Goal: Task Accomplishment & Management: Complete application form

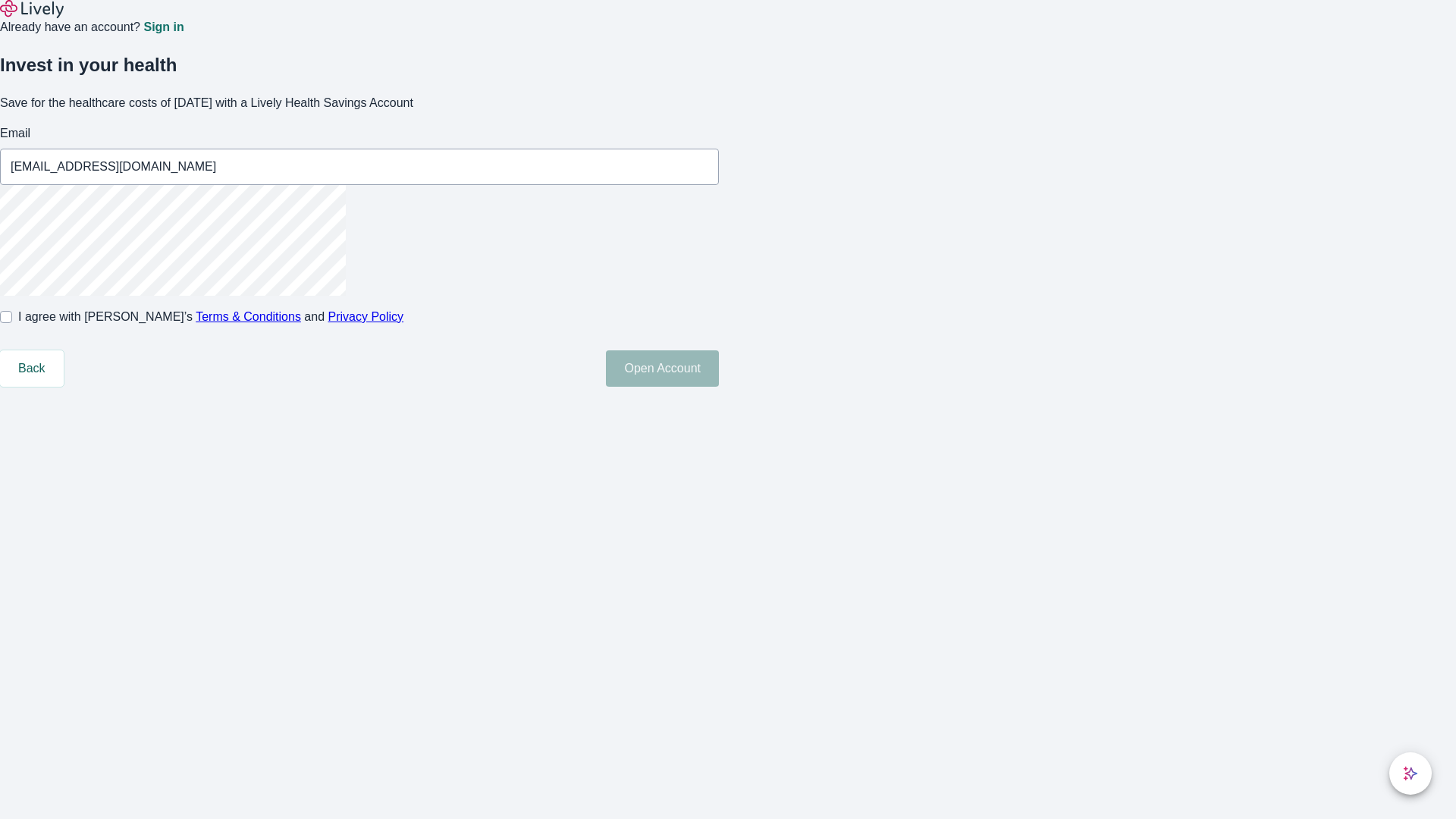
click at [12, 323] on input "I agree with Lively’s Terms & Conditions and Privacy Policy" at bounding box center [6, 316] width 12 height 12
checkbox input "true"
click at [718, 386] on button "Open Account" at bounding box center [663, 369] width 113 height 37
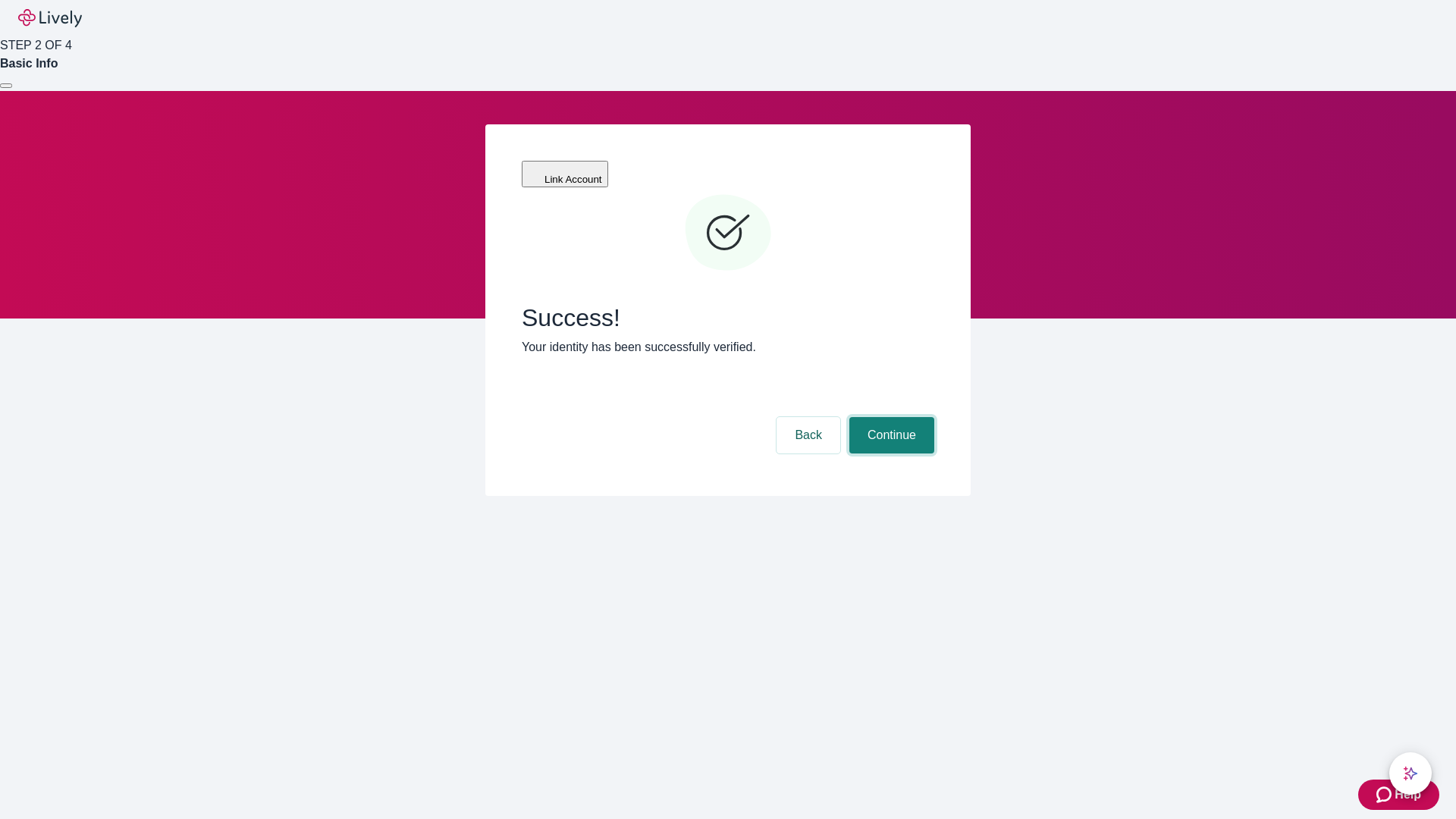
click at [889, 417] on button "Continue" at bounding box center [892, 435] width 85 height 37
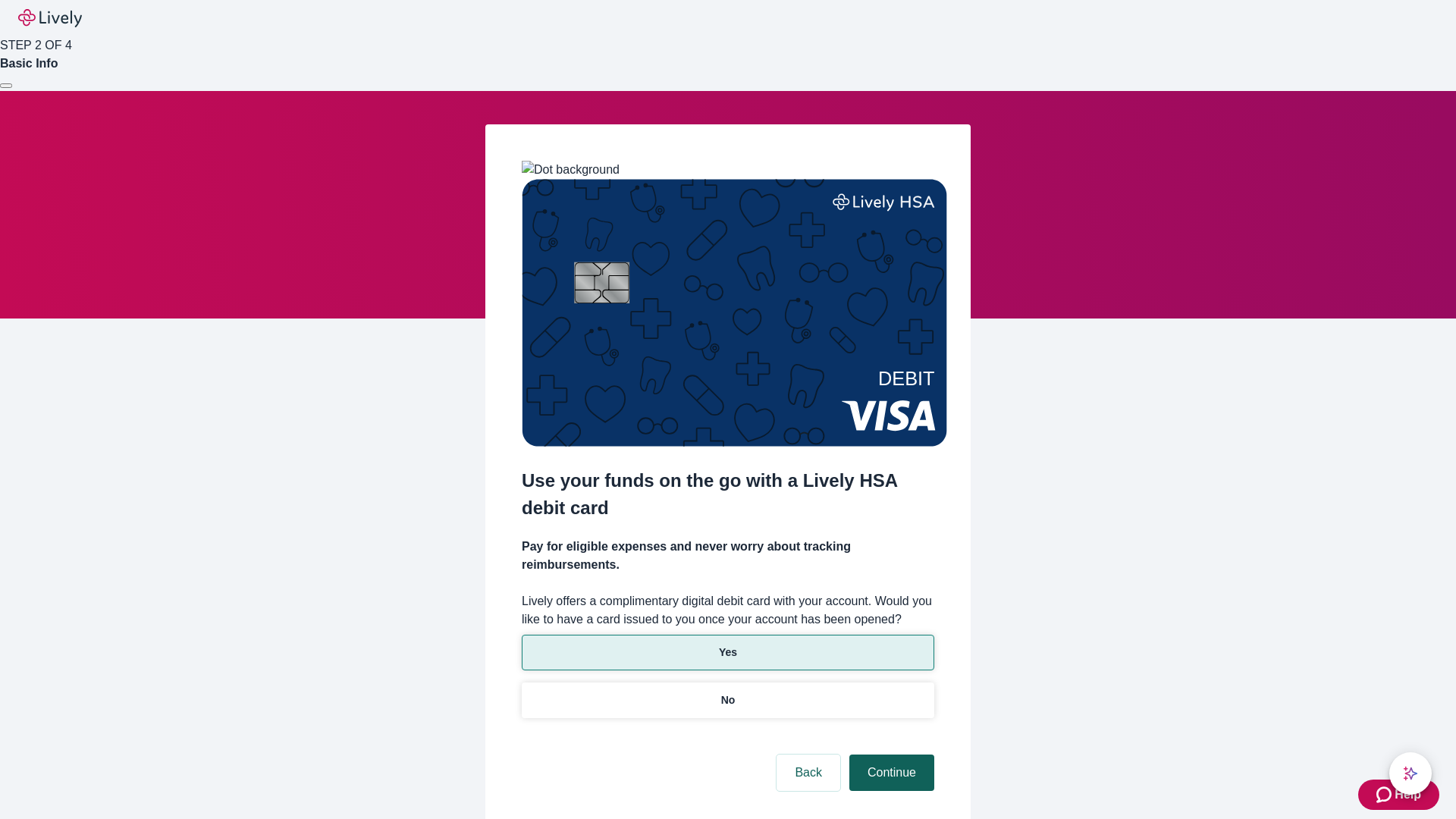
click at [727, 644] on p "Yes" at bounding box center [727, 652] width 18 height 16
click at [889, 754] on button "Continue" at bounding box center [892, 773] width 85 height 37
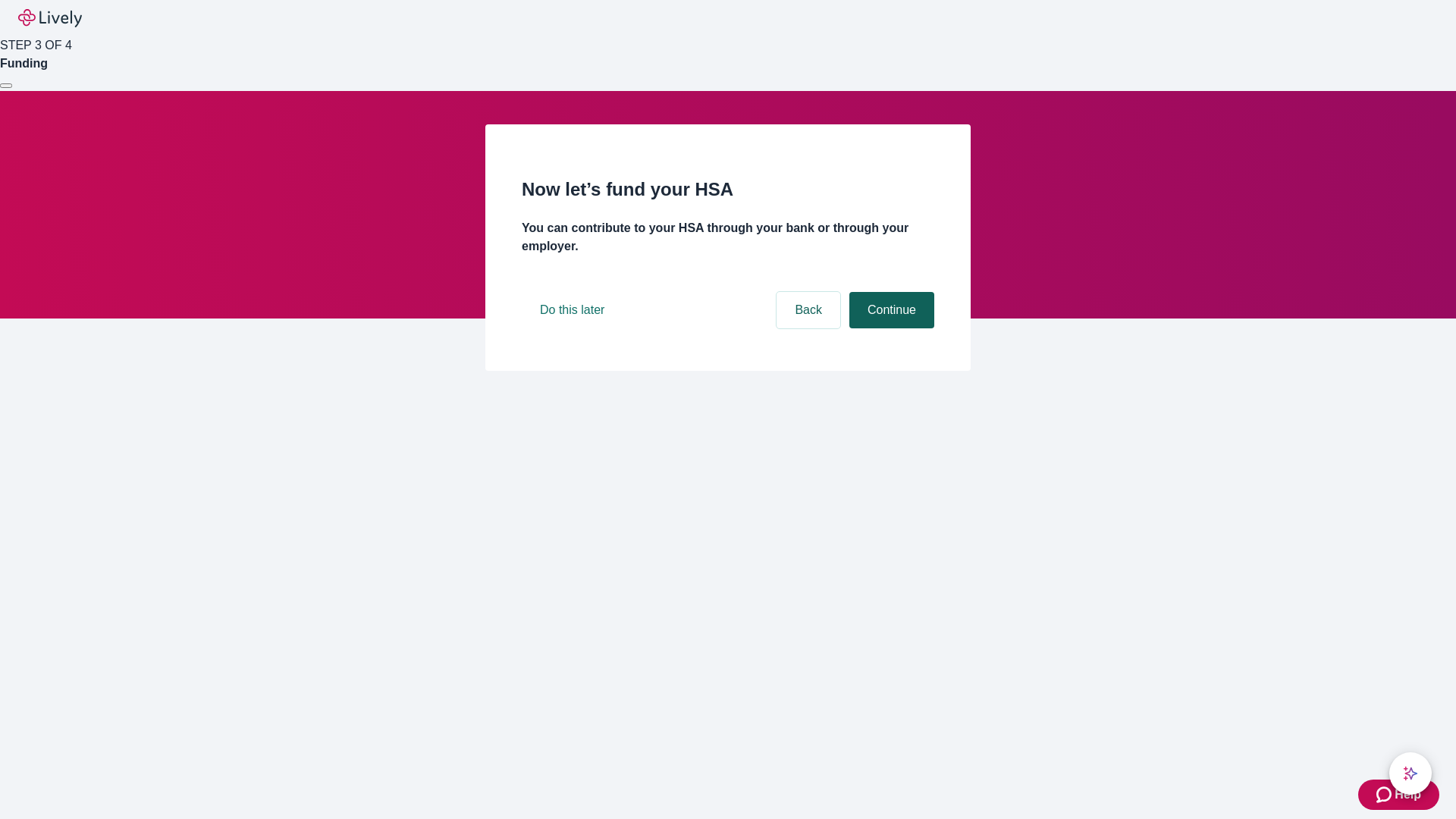
click at [889, 328] on button "Continue" at bounding box center [892, 311] width 85 height 37
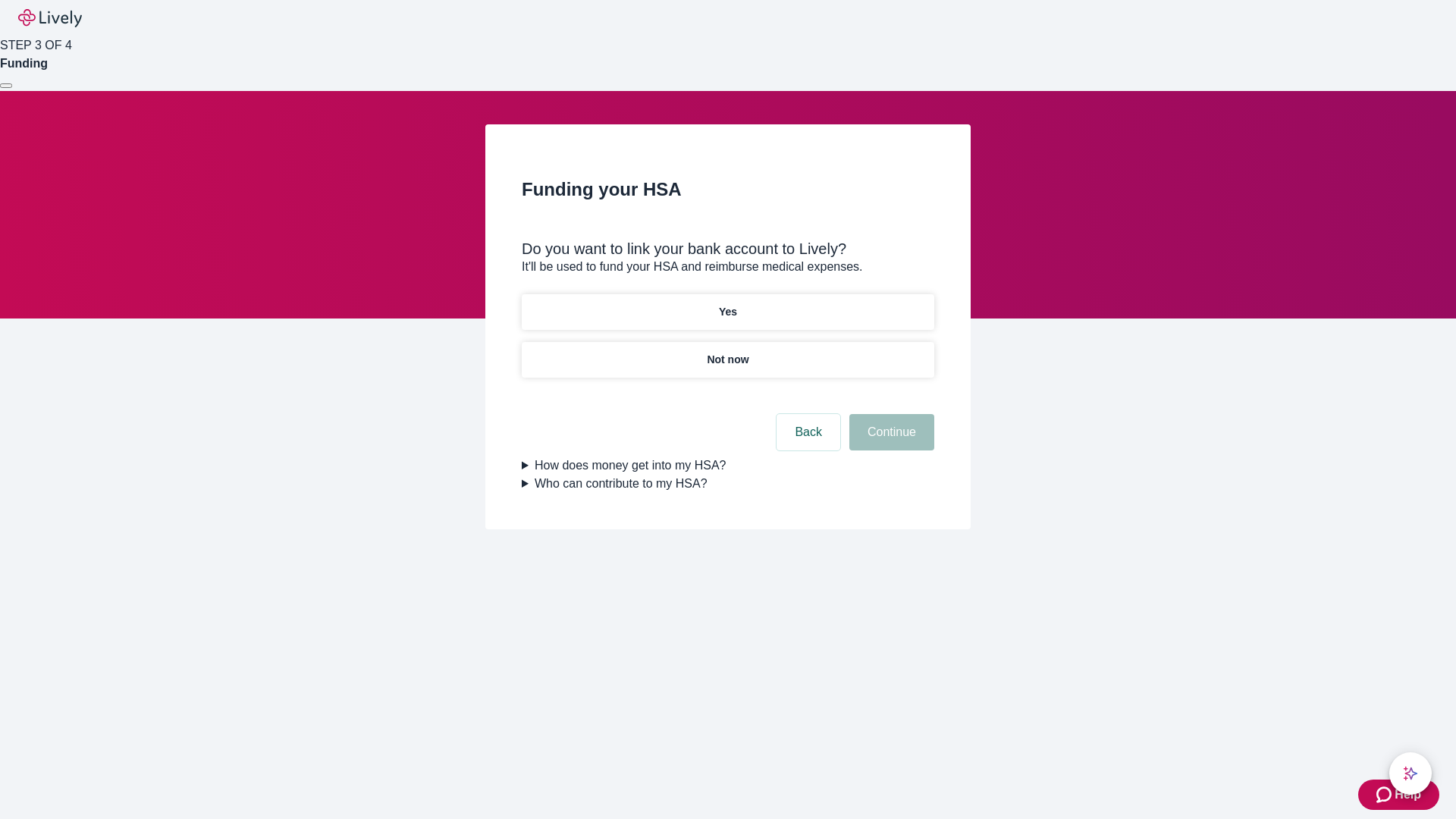
click at [727, 352] on p "Not now" at bounding box center [727, 360] width 42 height 16
click at [889, 441] on button "Continue" at bounding box center [892, 433] width 85 height 37
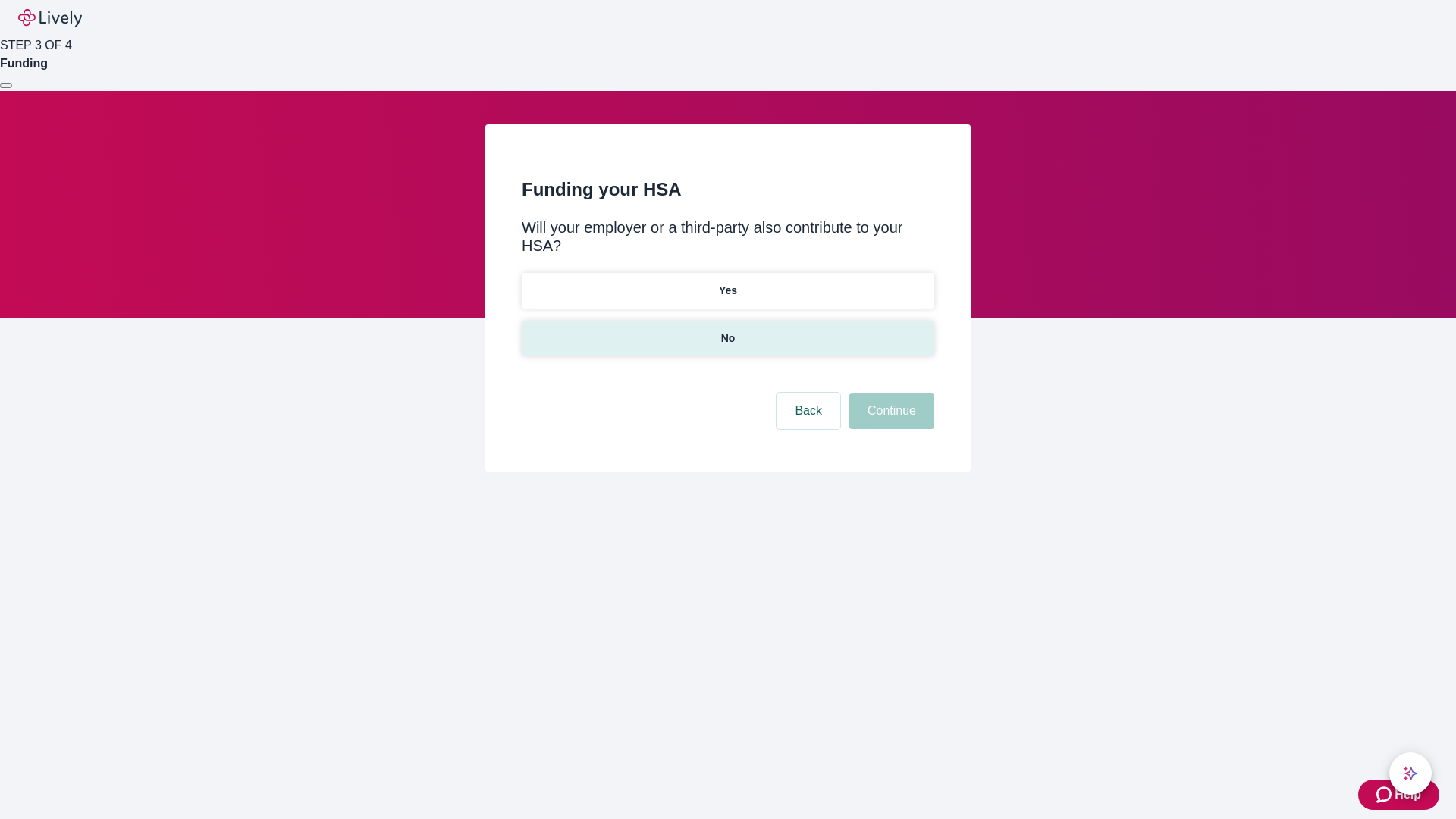
click at [727, 330] on p "No" at bounding box center [728, 338] width 14 height 16
click at [889, 393] on button "Continue" at bounding box center [892, 411] width 85 height 37
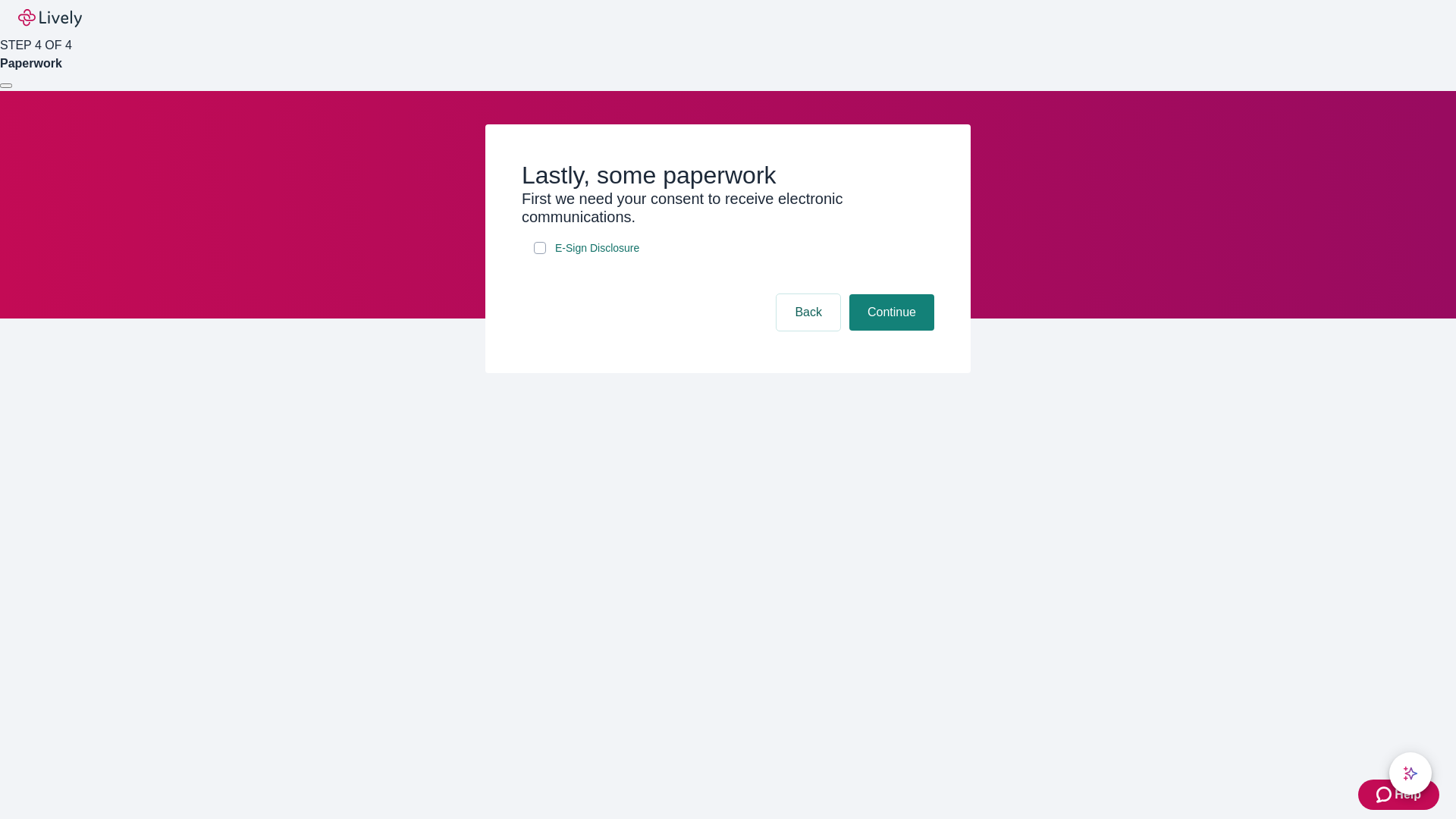
click at [540, 254] on input "E-Sign Disclosure" at bounding box center [540, 247] width 12 height 12
checkbox input "true"
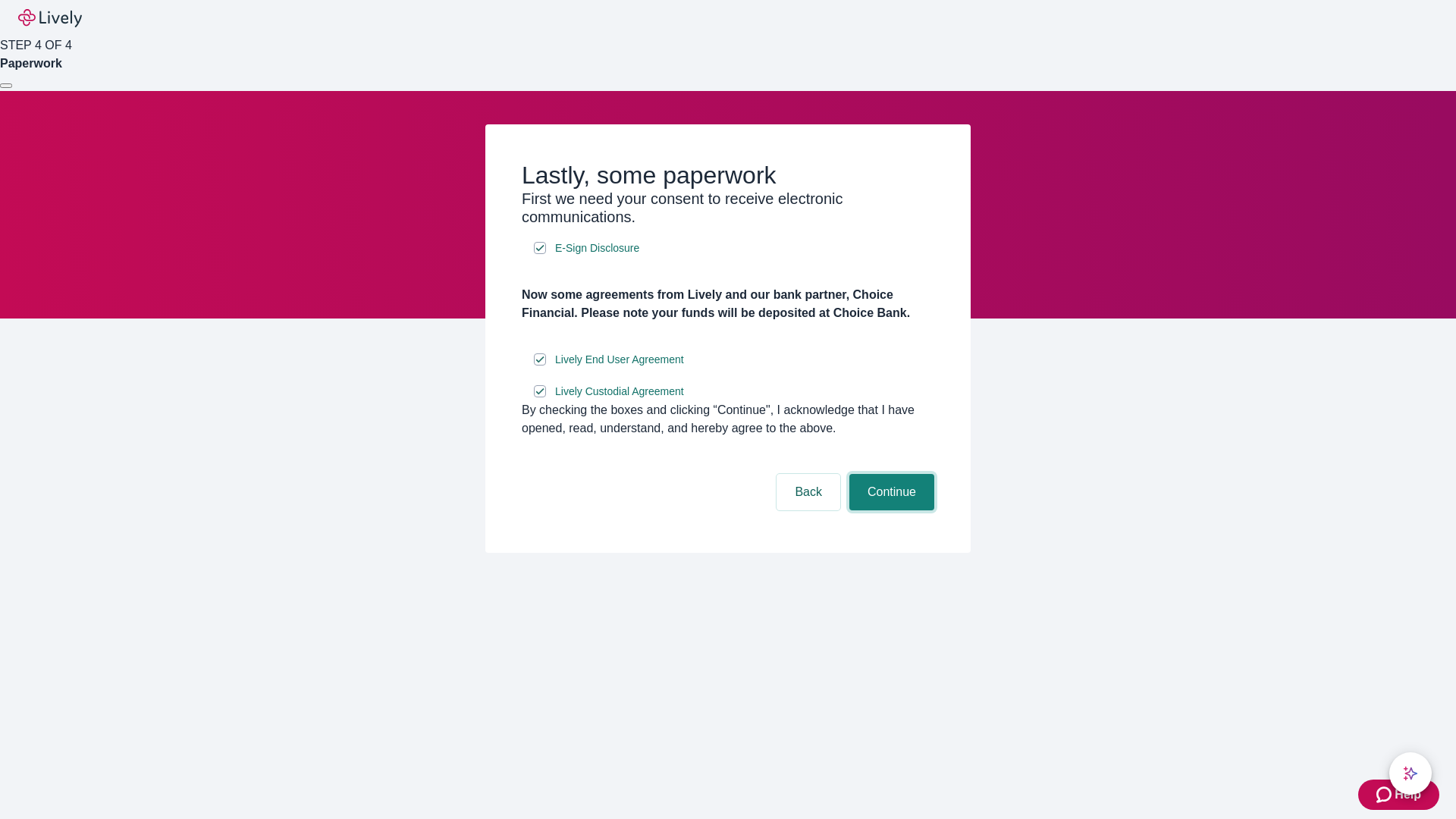
click at [889, 510] on button "Continue" at bounding box center [892, 493] width 85 height 37
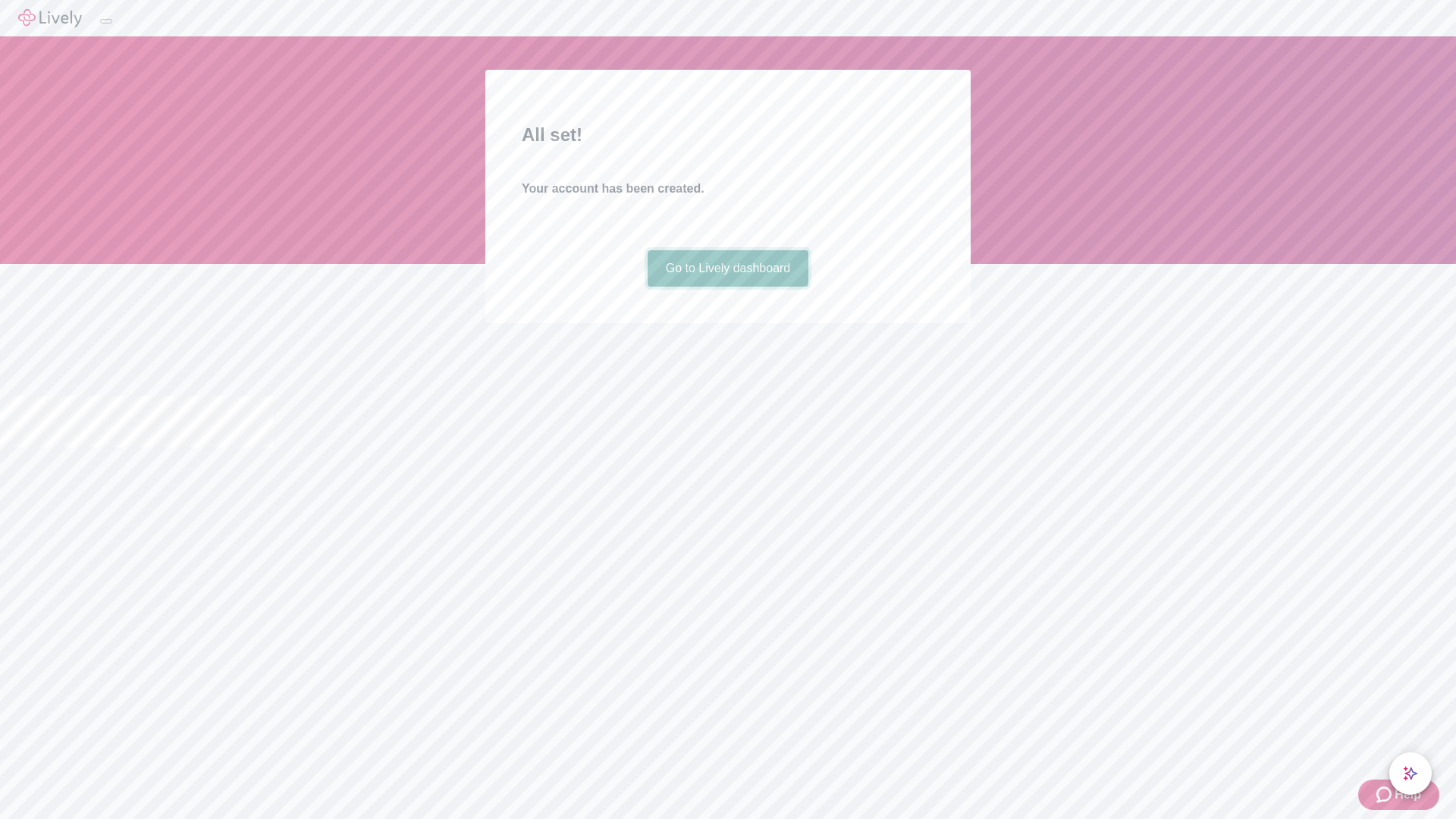
click at [727, 287] on link "Go to Lively dashboard" at bounding box center [728, 268] width 161 height 37
